Goal: Task Accomplishment & Management: Complete application form

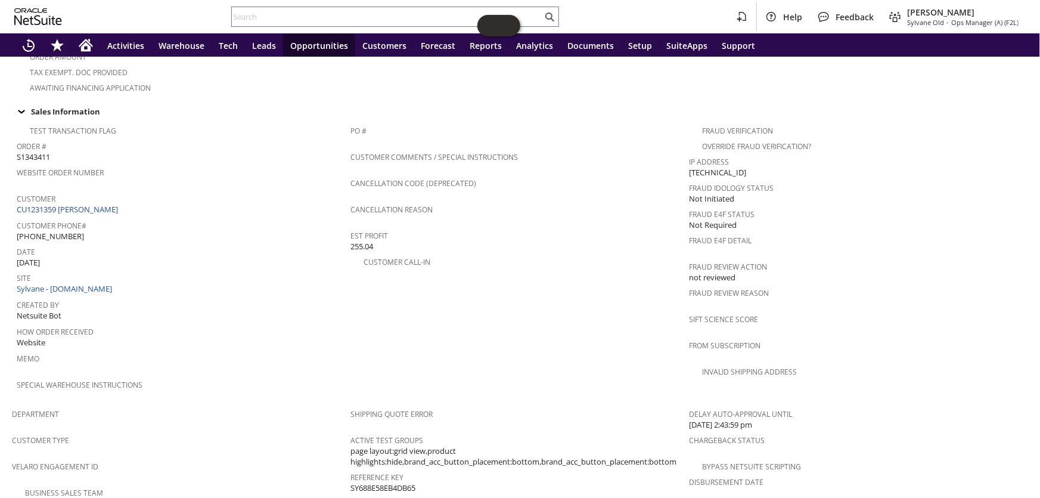
scroll to position [427, 0]
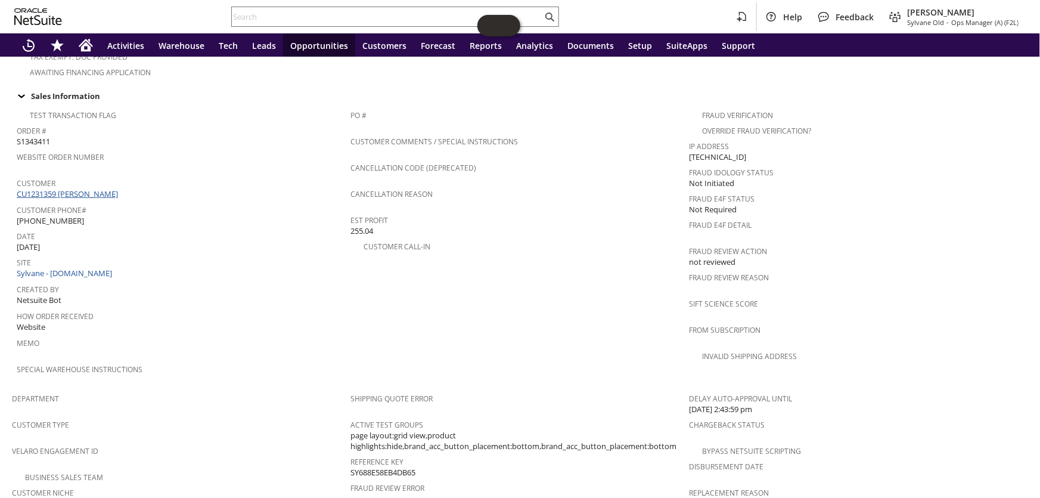
click at [105, 188] on link "CU1231359 [PERSON_NAME]" at bounding box center [69, 193] width 104 height 11
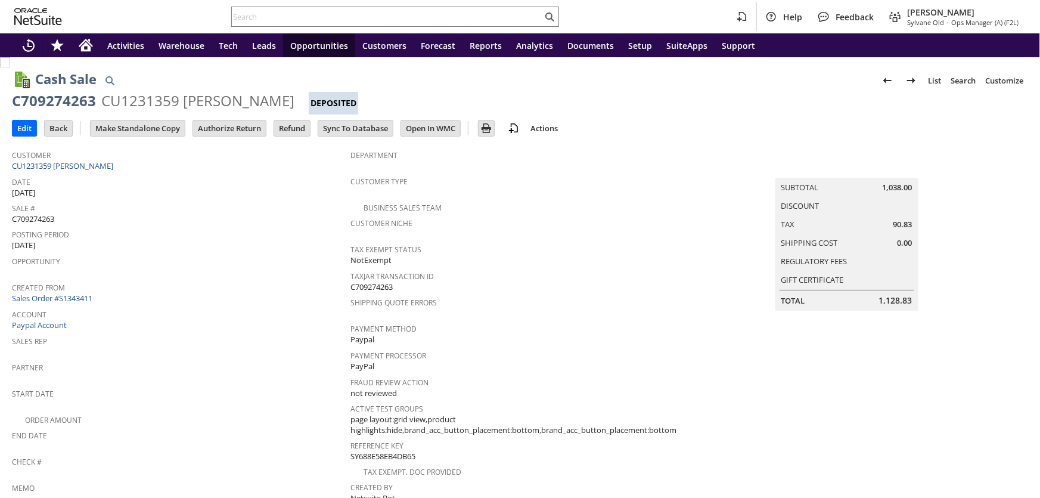
click at [238, 124] on input "Authorize Return" at bounding box center [229, 127] width 73 height 15
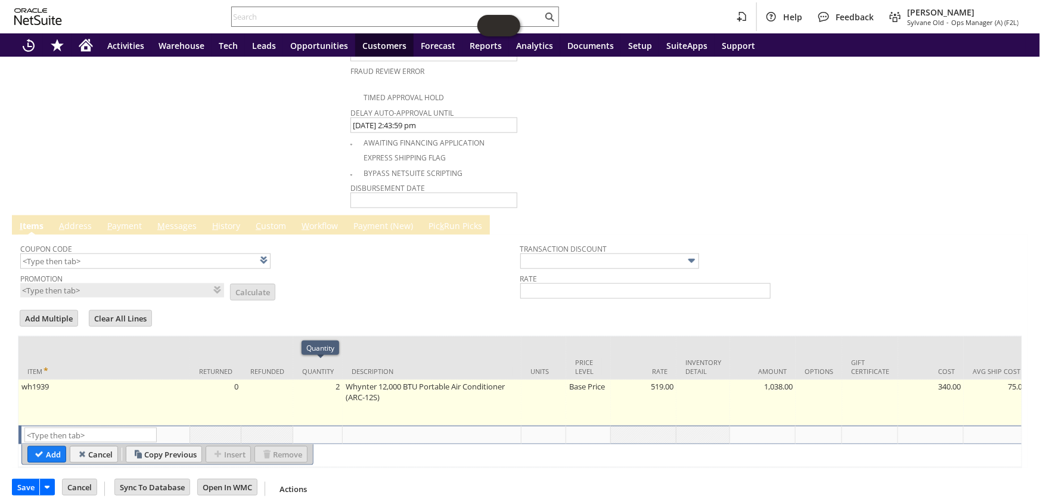
click at [340, 380] on td "2" at bounding box center [317, 403] width 49 height 46
type input "2"
type input "wh1939"
type input "OK"
type input "Make Copy"
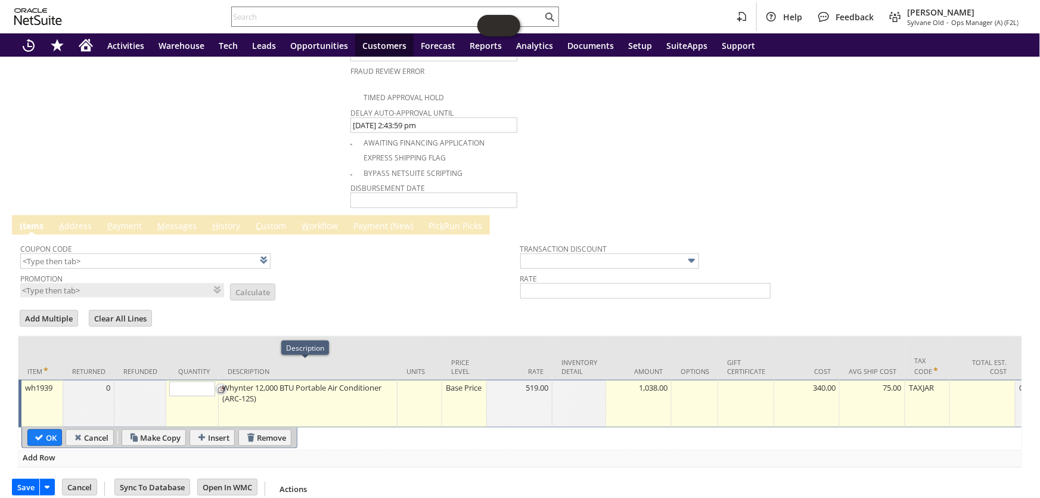
type input "1"
drag, startPoint x: 51, startPoint y: 417, endPoint x: 57, endPoint y: 412, distance: 6.8
click at [52, 430] on input "OK" at bounding box center [44, 437] width 33 height 15
type input "Add"
type input "Copy Previous"
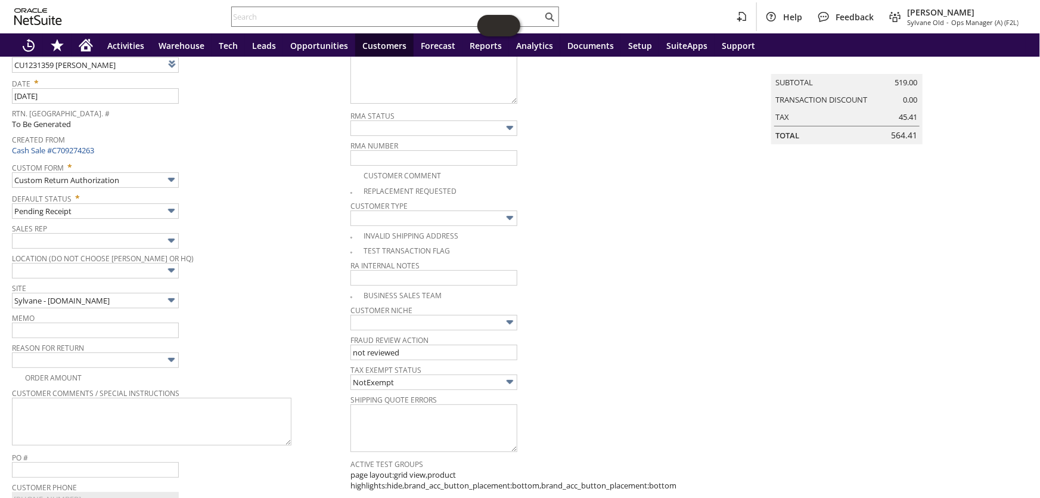
scroll to position [15, 0]
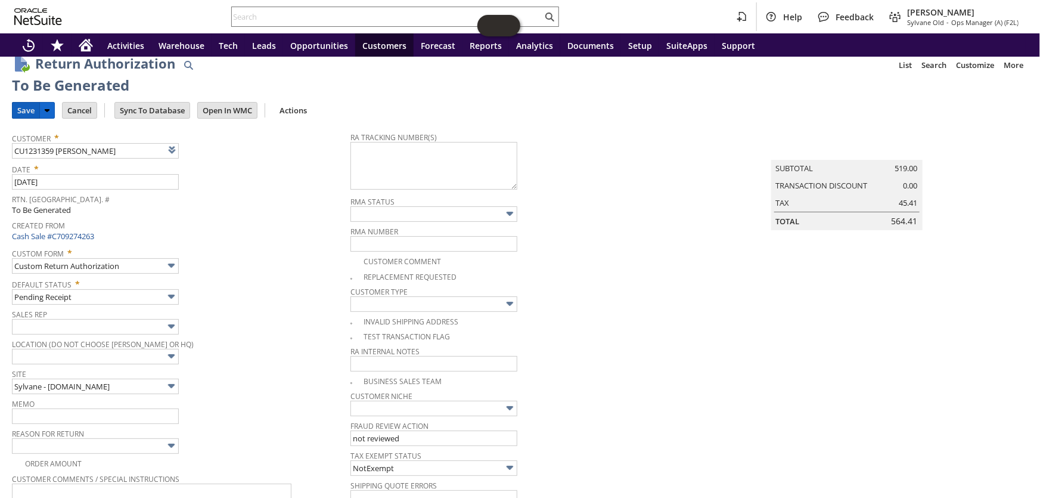
click at [18, 106] on input "Save" at bounding box center [26, 110] width 27 height 15
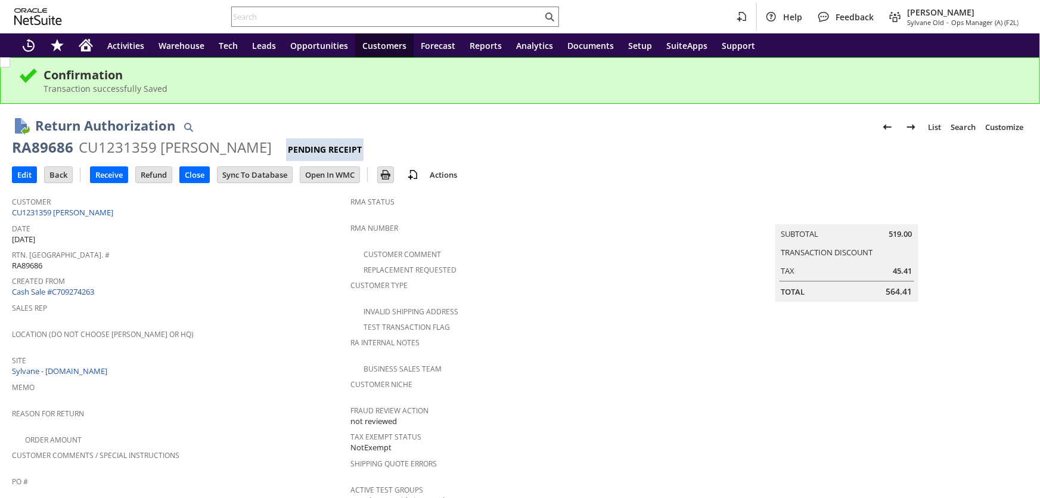
click at [52, 145] on div "RA89686" at bounding box center [42, 147] width 61 height 19
click at [297, 10] on input "text" at bounding box center [387, 17] width 310 height 14
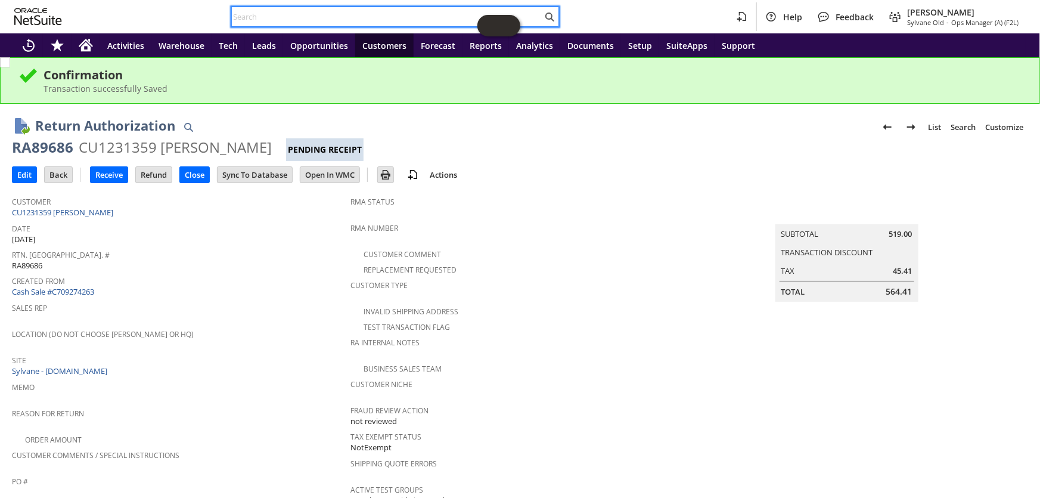
paste input "[EMAIL_ADDRESS][DOMAIN_NAME]"
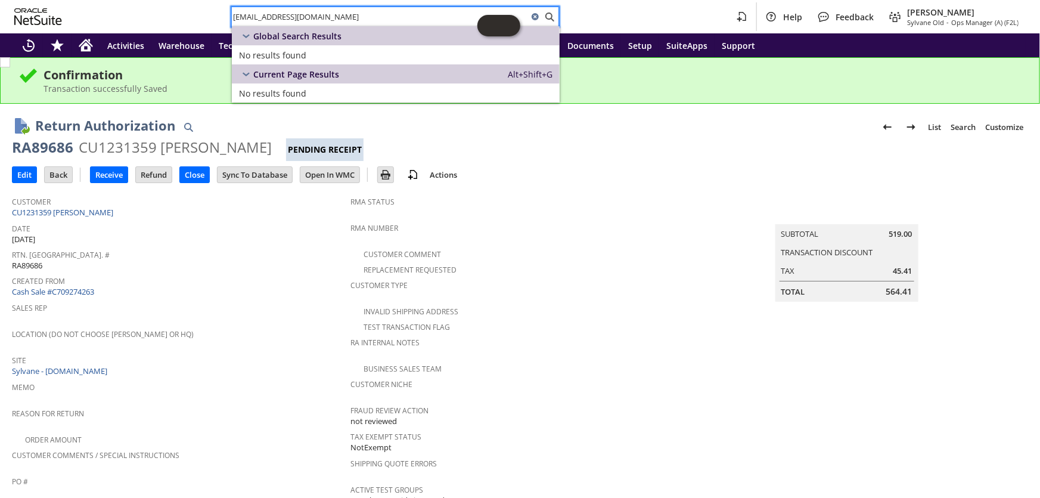
drag, startPoint x: 322, startPoint y: 17, endPoint x: 213, endPoint y: -4, distance: 110.9
click at [213, 0] on html "[EMAIL_ADDRESS][DOMAIN_NAME] Help Feedback [PERSON_NAME] [PERSON_NAME] - Ops Ma…" at bounding box center [520, 249] width 1040 height 498
paste input "CHOVICH"
type input "CHOVICH"
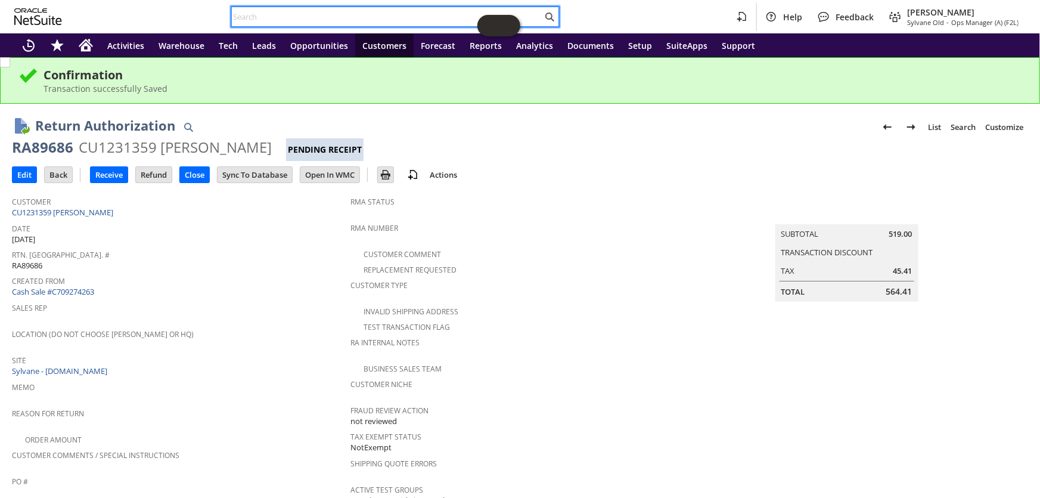
paste input "[PHONE_NUMBER]"
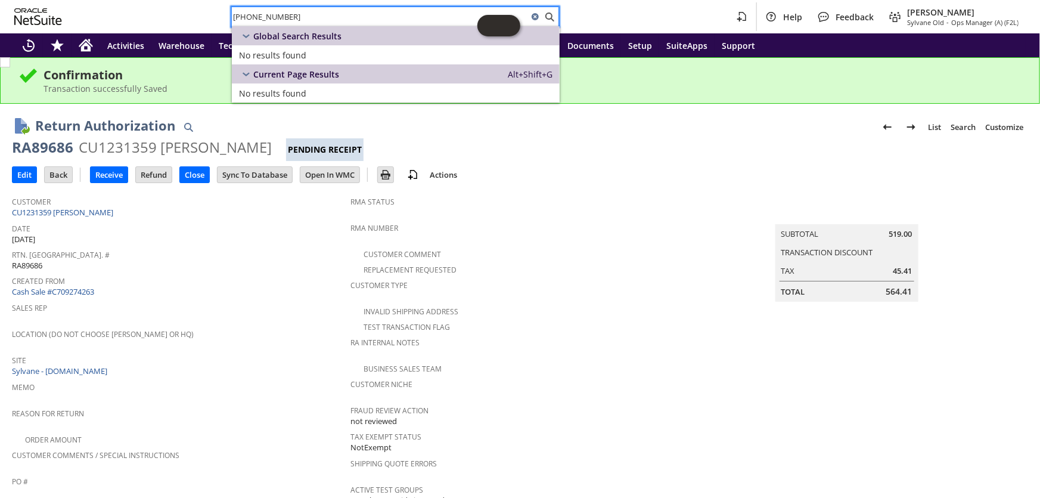
drag, startPoint x: 314, startPoint y: 13, endPoint x: 214, endPoint y: 6, distance: 100.4
click at [214, 6] on div "[PHONE_NUMBER] Help Feedback [PERSON_NAME] [PERSON_NAME] - Ops Manager (A) (F2L)" at bounding box center [520, 16] width 1040 height 33
paste input "#6347"
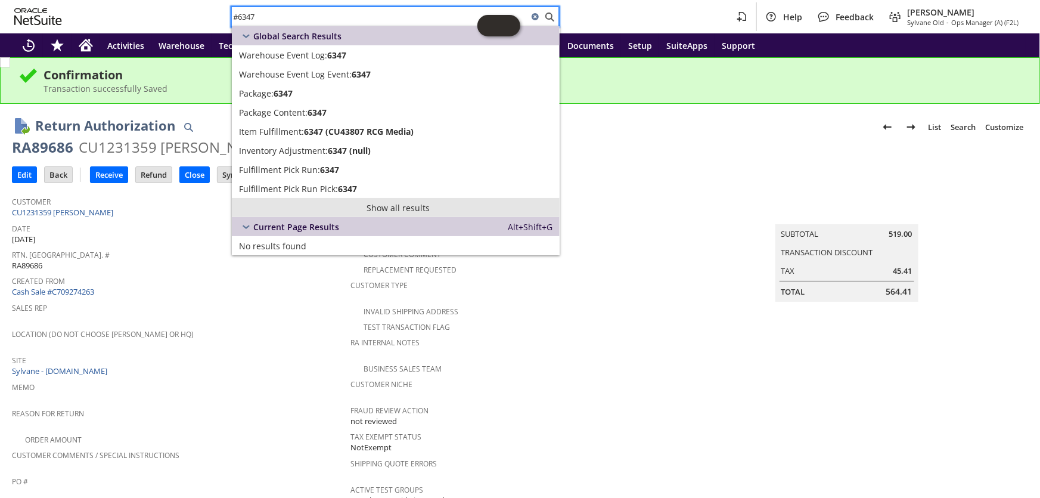
type input "#6347"
click at [380, 198] on link "Show all results" at bounding box center [396, 207] width 328 height 19
